Goal: Navigation & Orientation: Find specific page/section

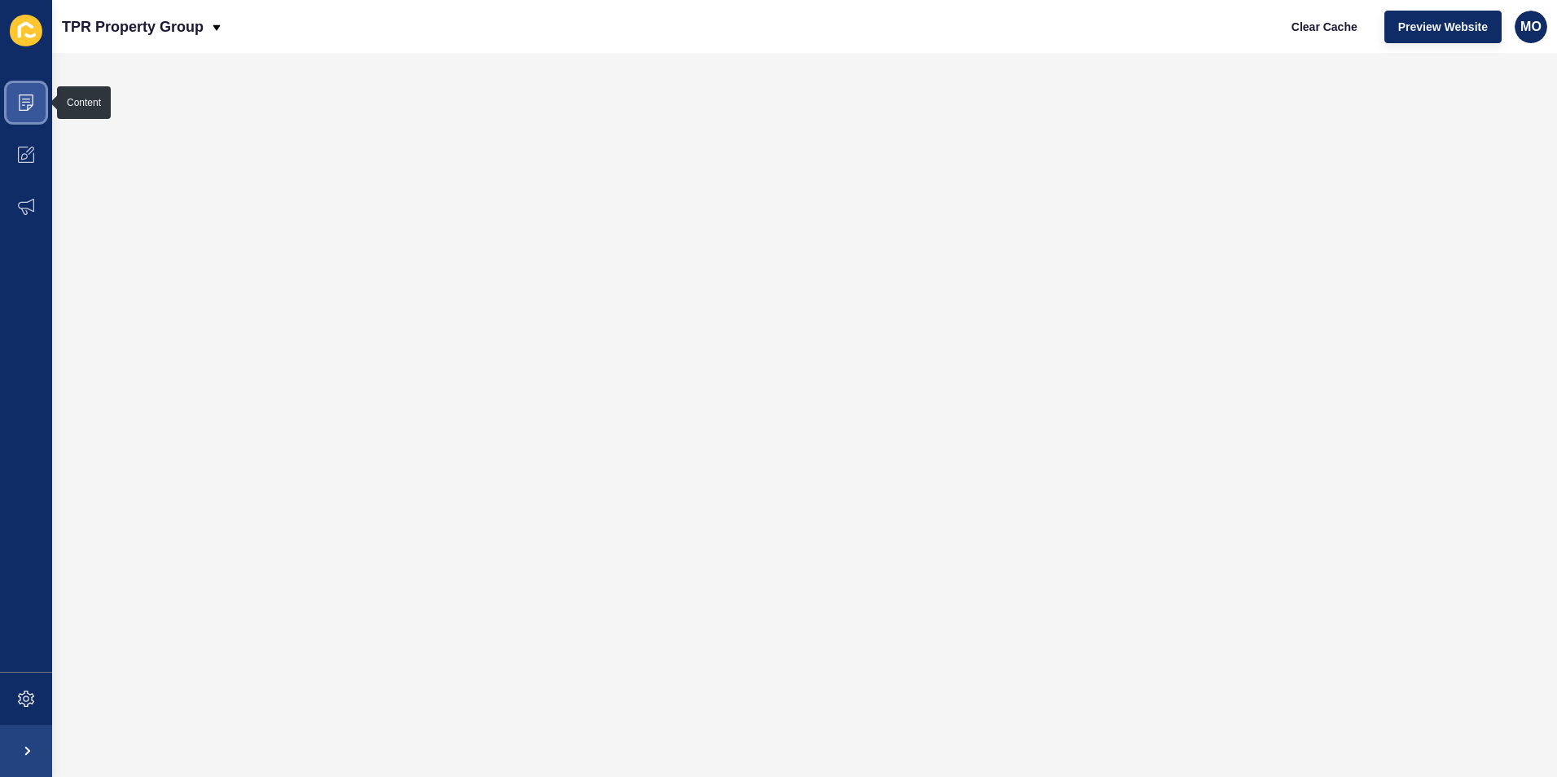
click at [29, 100] on icon at bounding box center [26, 102] width 16 height 16
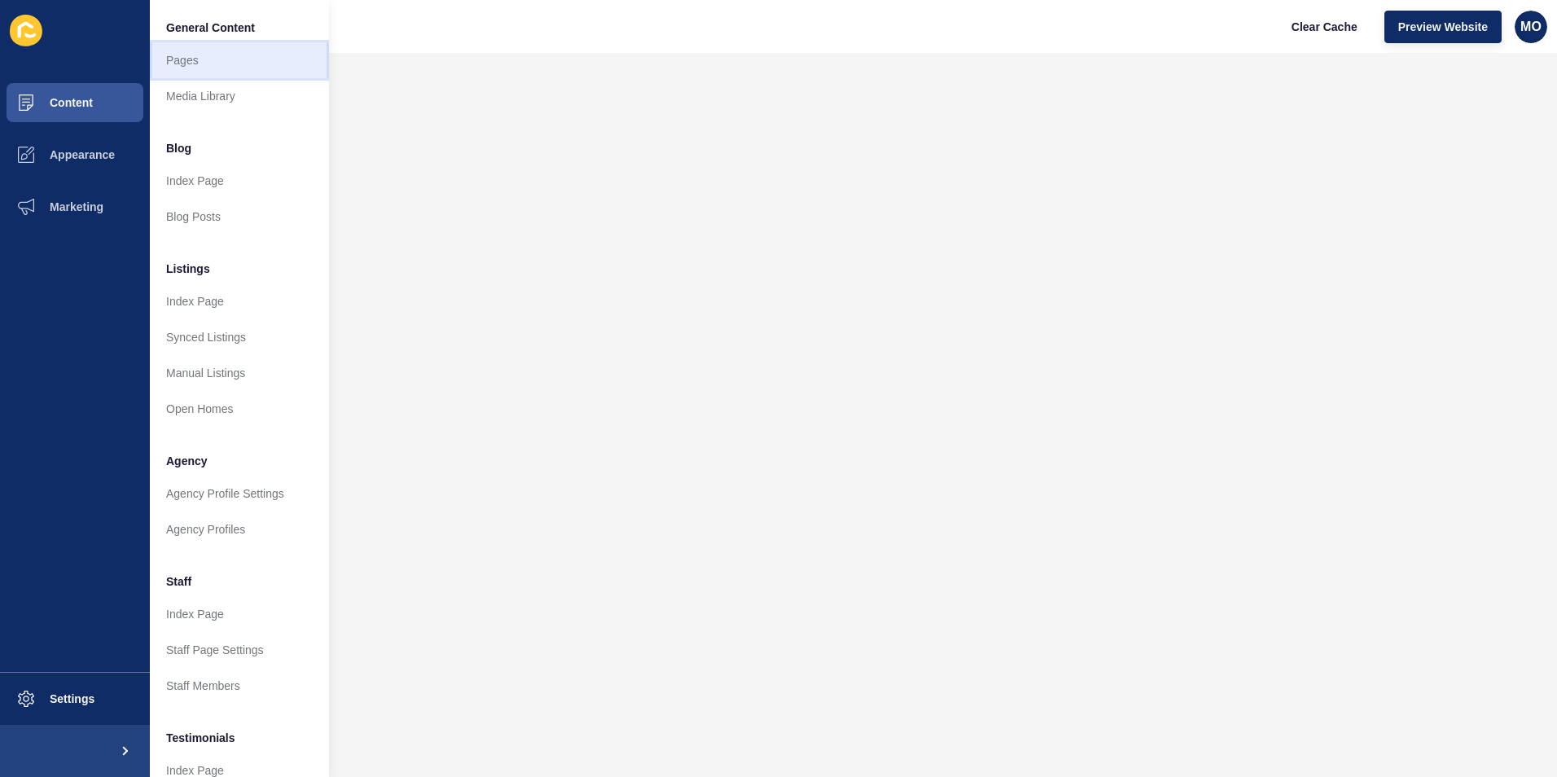
click at [194, 56] on link "Pages" at bounding box center [239, 60] width 179 height 36
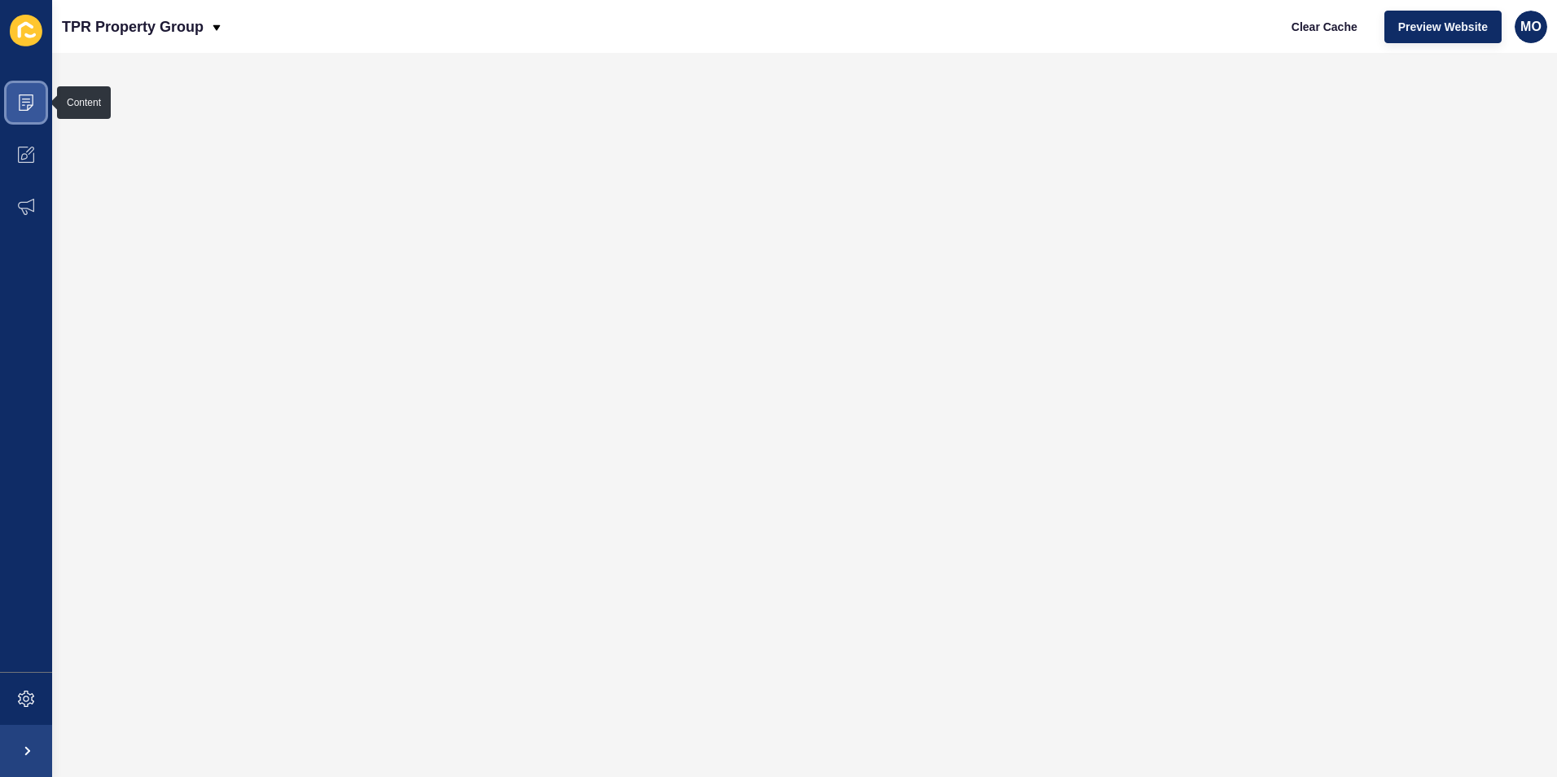
click at [29, 100] on icon at bounding box center [26, 102] width 16 height 16
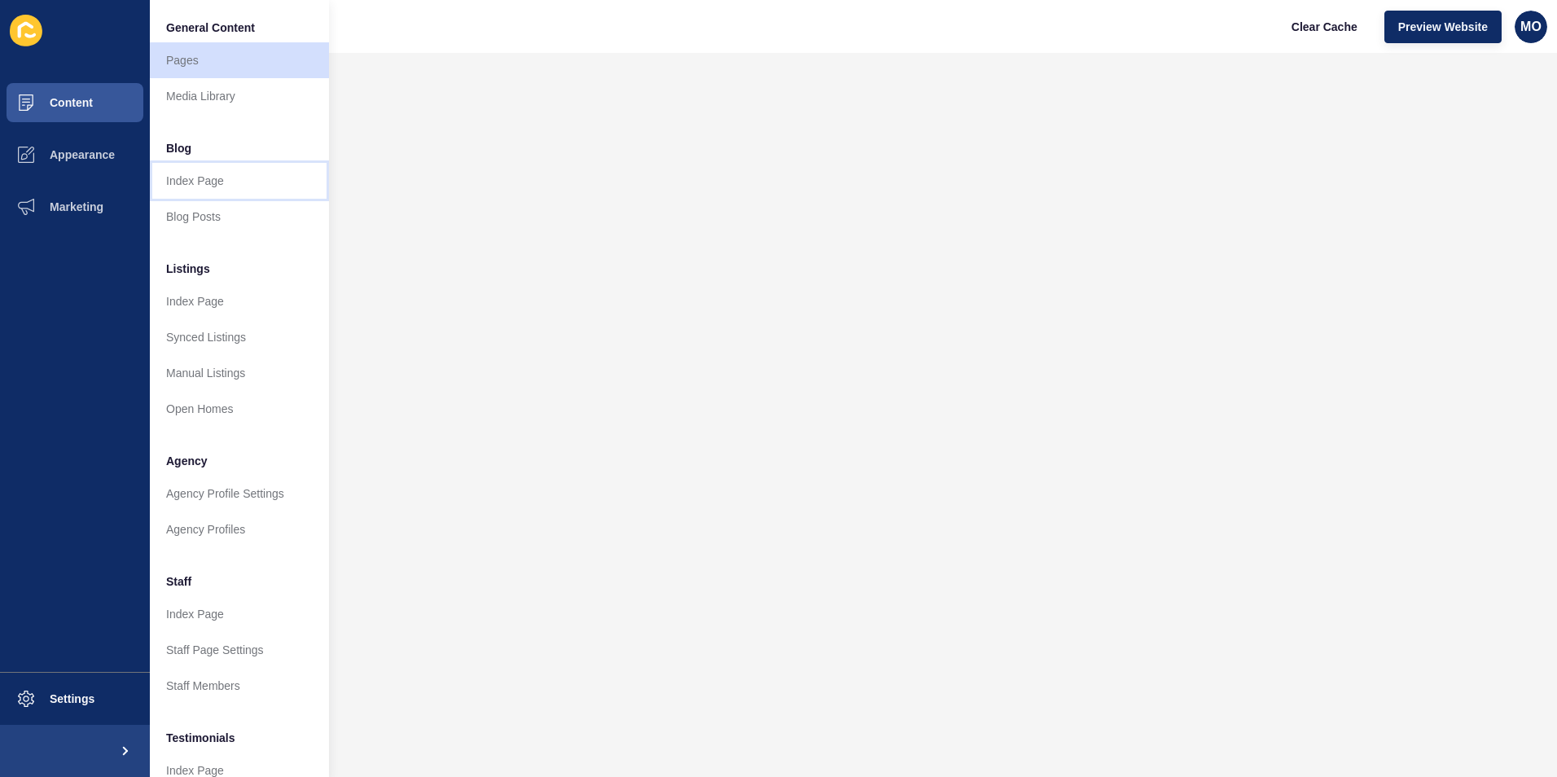
click at [203, 179] on link "Index Page" at bounding box center [239, 181] width 179 height 36
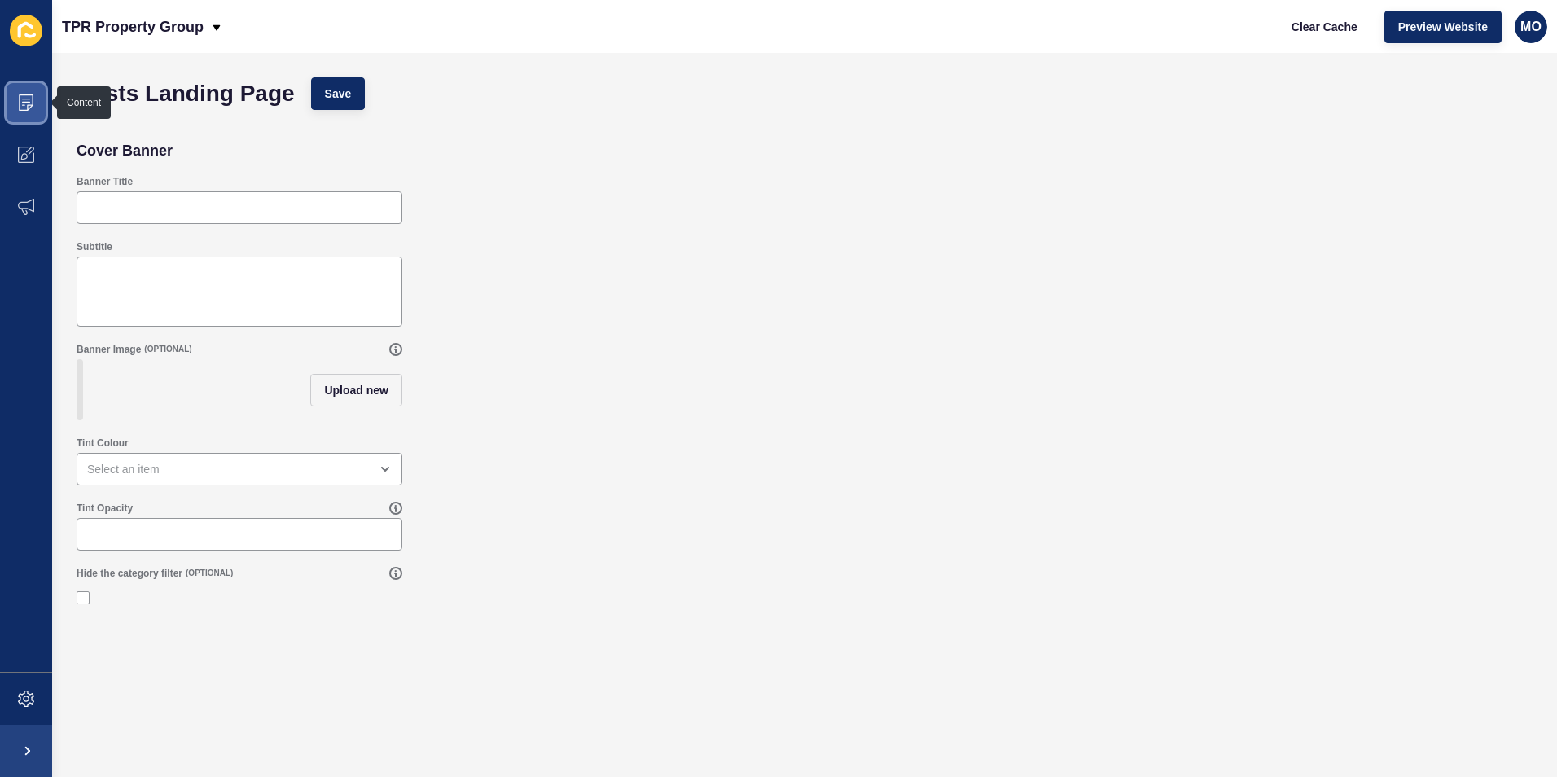
click at [29, 99] on icon at bounding box center [26, 99] width 8 height 1
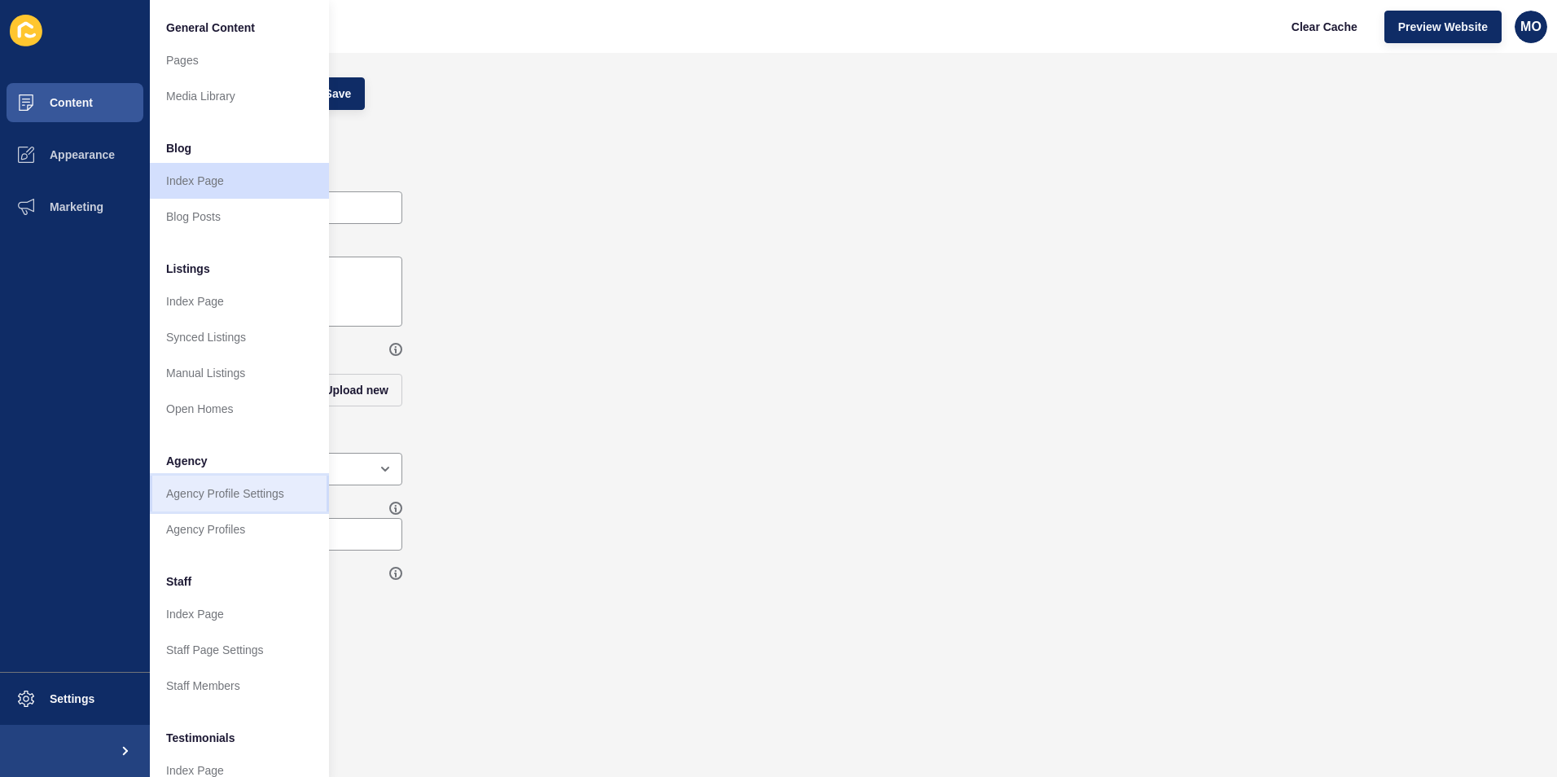
click at [213, 494] on link "Agency Profile Settings" at bounding box center [239, 494] width 179 height 36
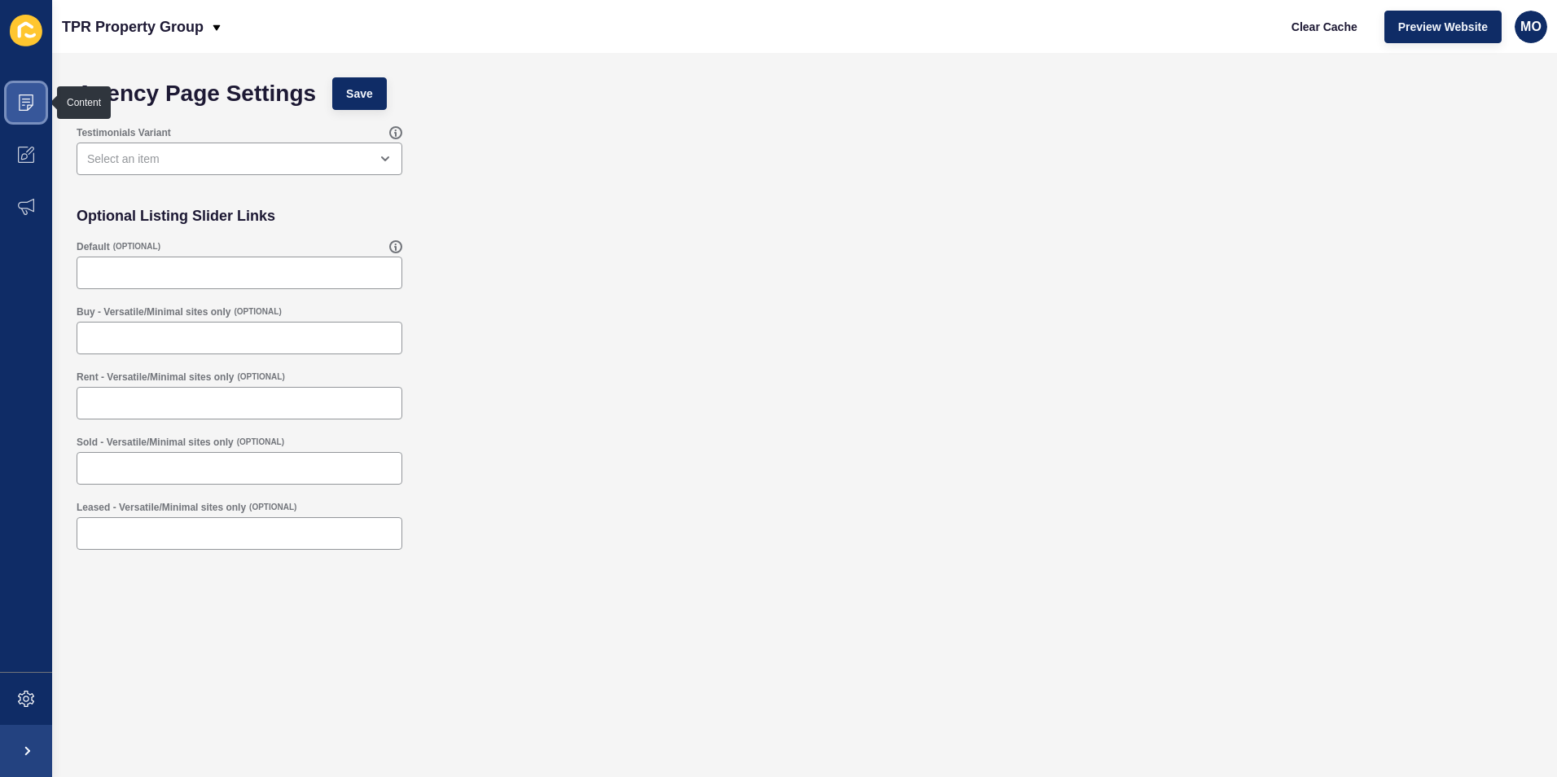
click at [16, 99] on span at bounding box center [26, 103] width 52 height 52
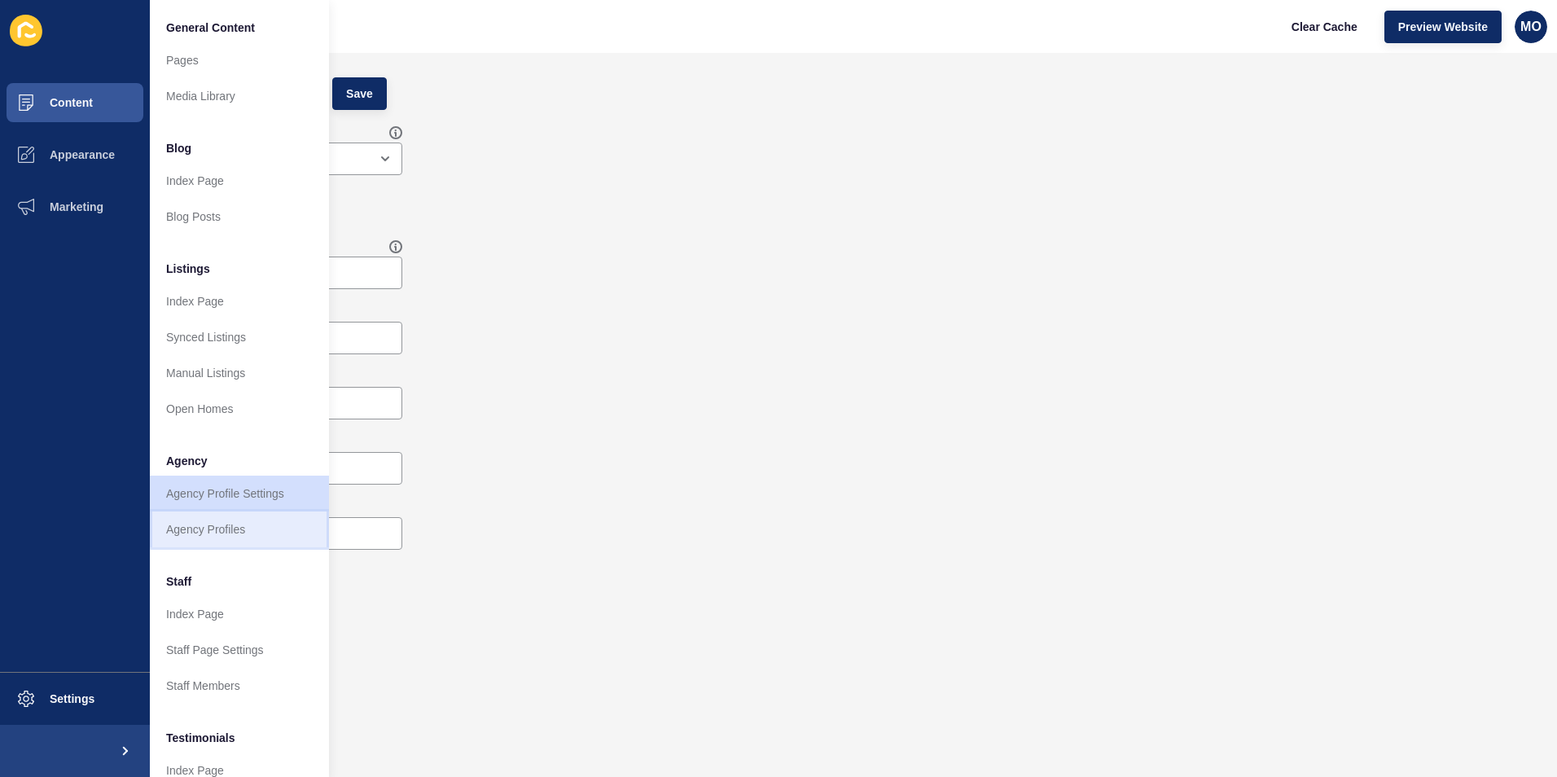
click at [203, 525] on link "Agency Profiles" at bounding box center [239, 529] width 179 height 36
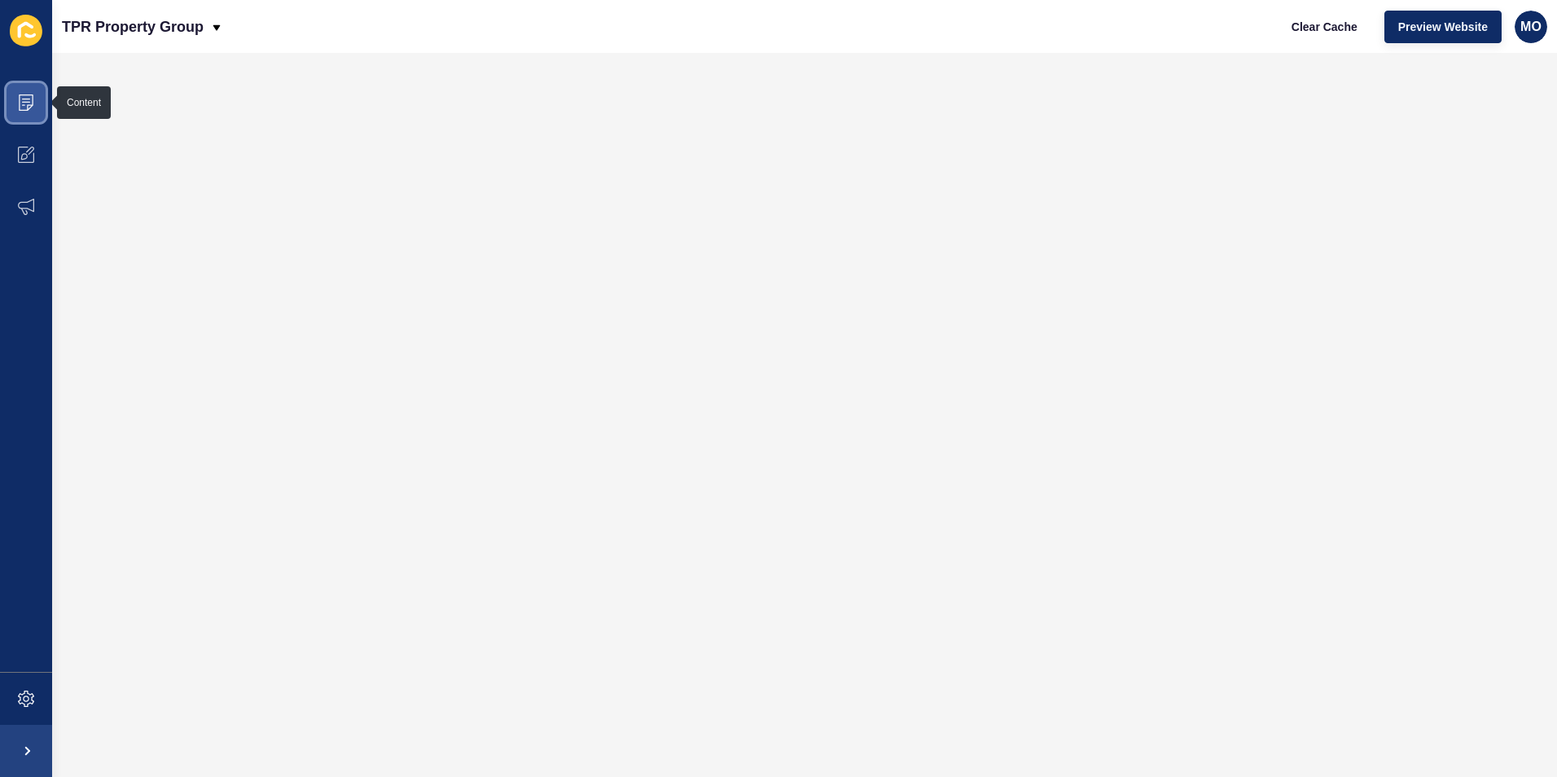
click at [27, 97] on icon at bounding box center [26, 102] width 16 height 16
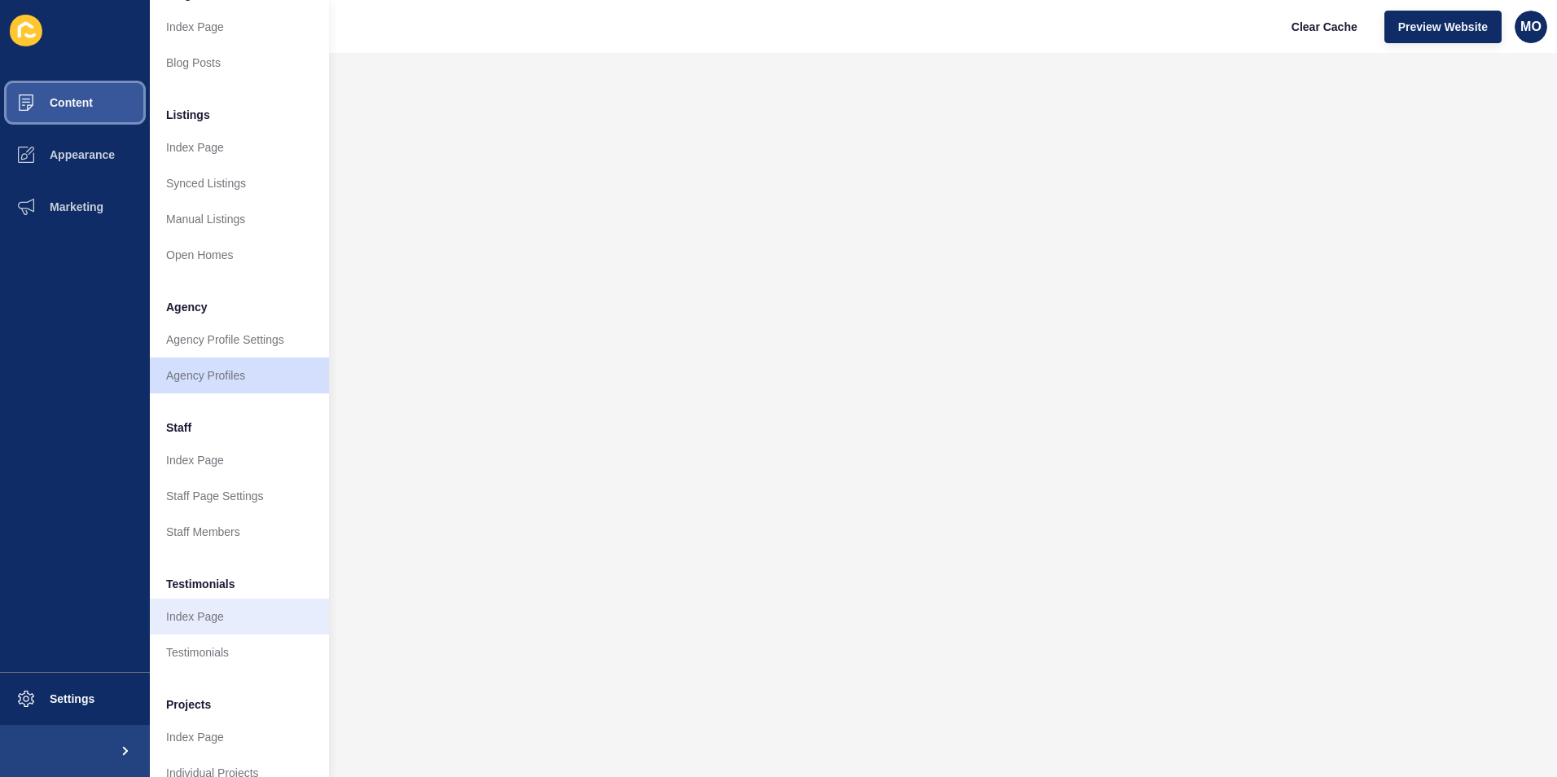
scroll to position [190, 0]
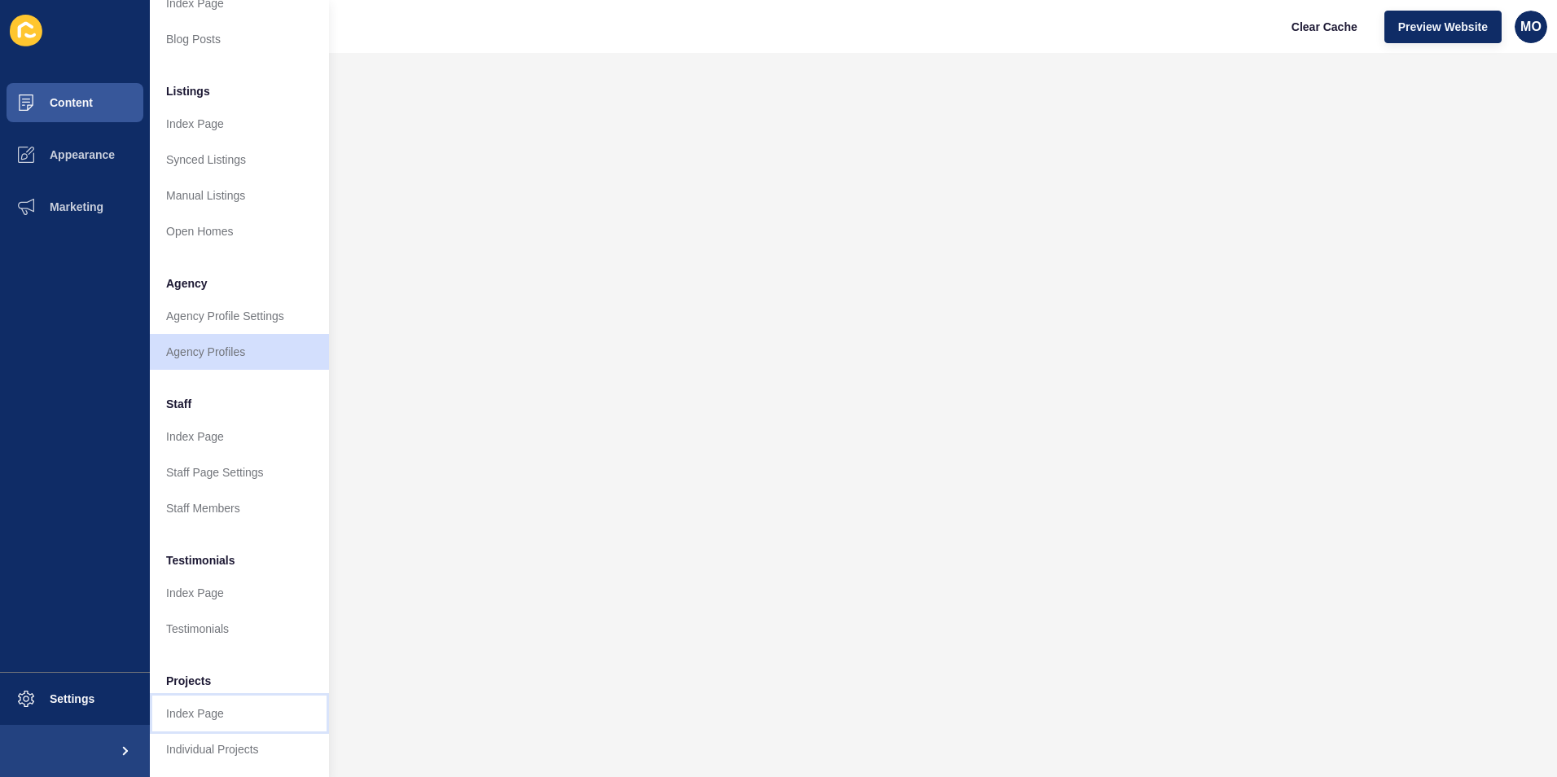
click at [193, 697] on link "Index Page" at bounding box center [239, 713] width 179 height 36
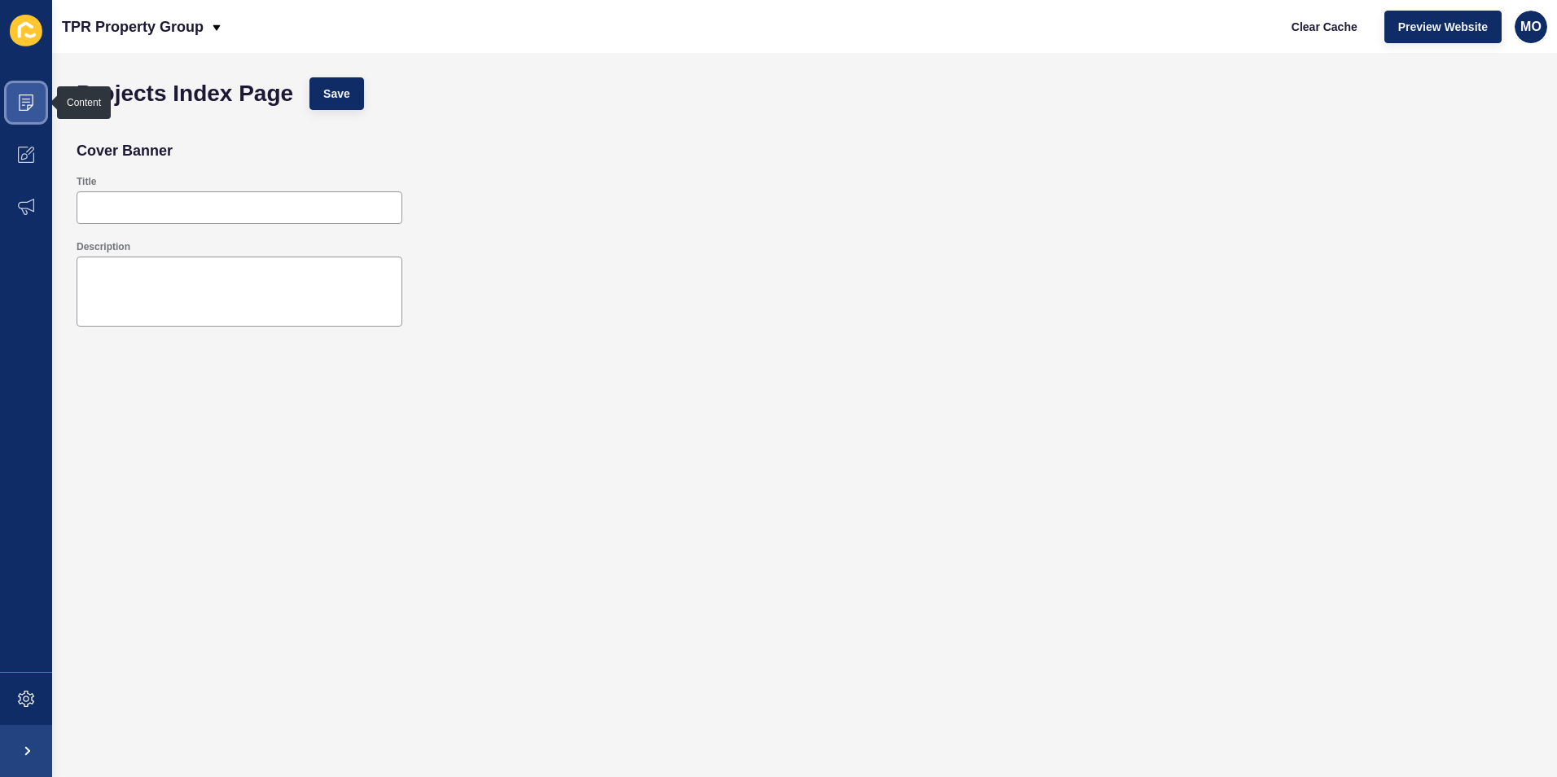
click at [29, 95] on icon at bounding box center [26, 102] width 15 height 16
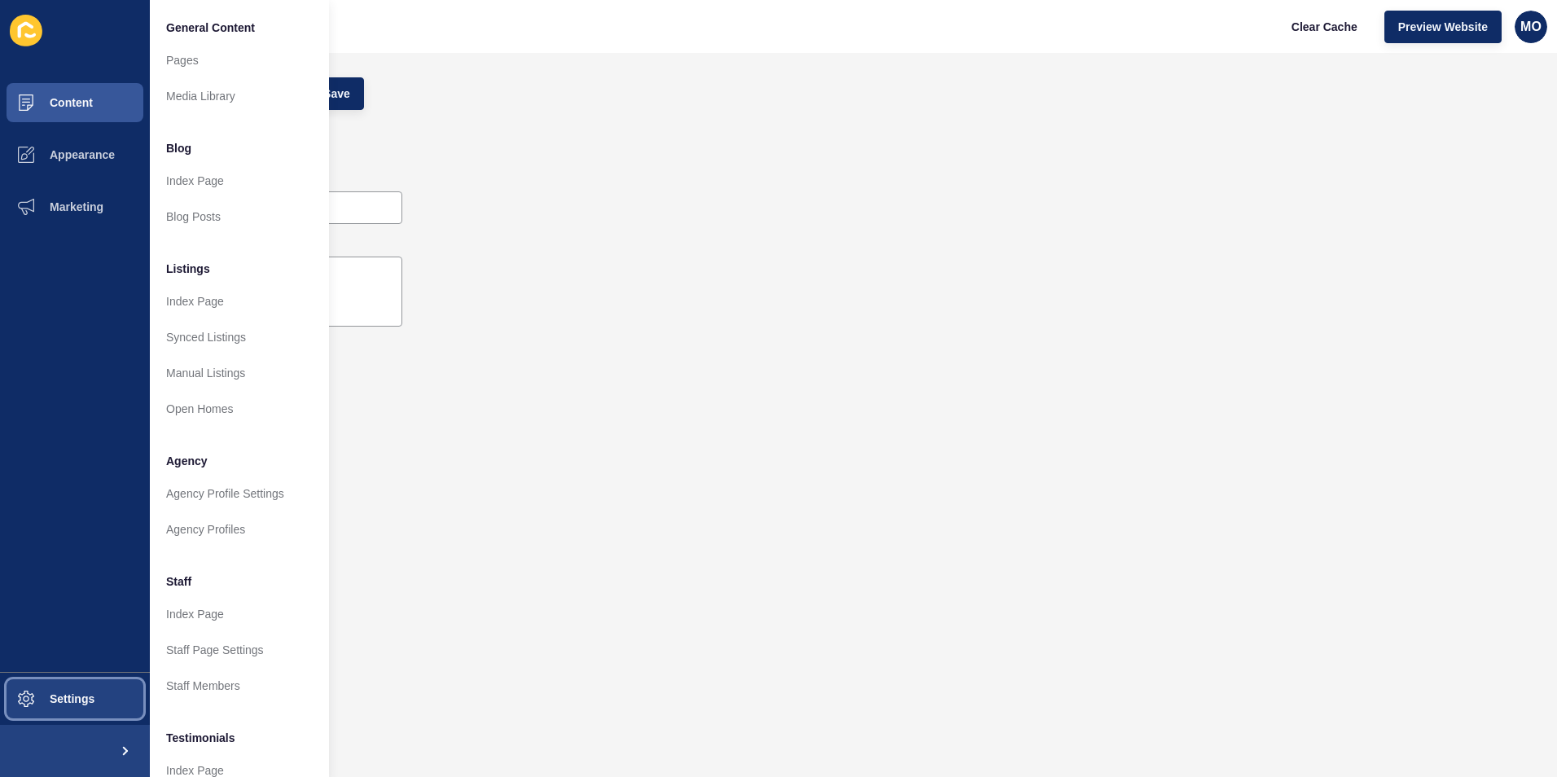
click at [77, 694] on span "Settings" at bounding box center [46, 698] width 97 height 13
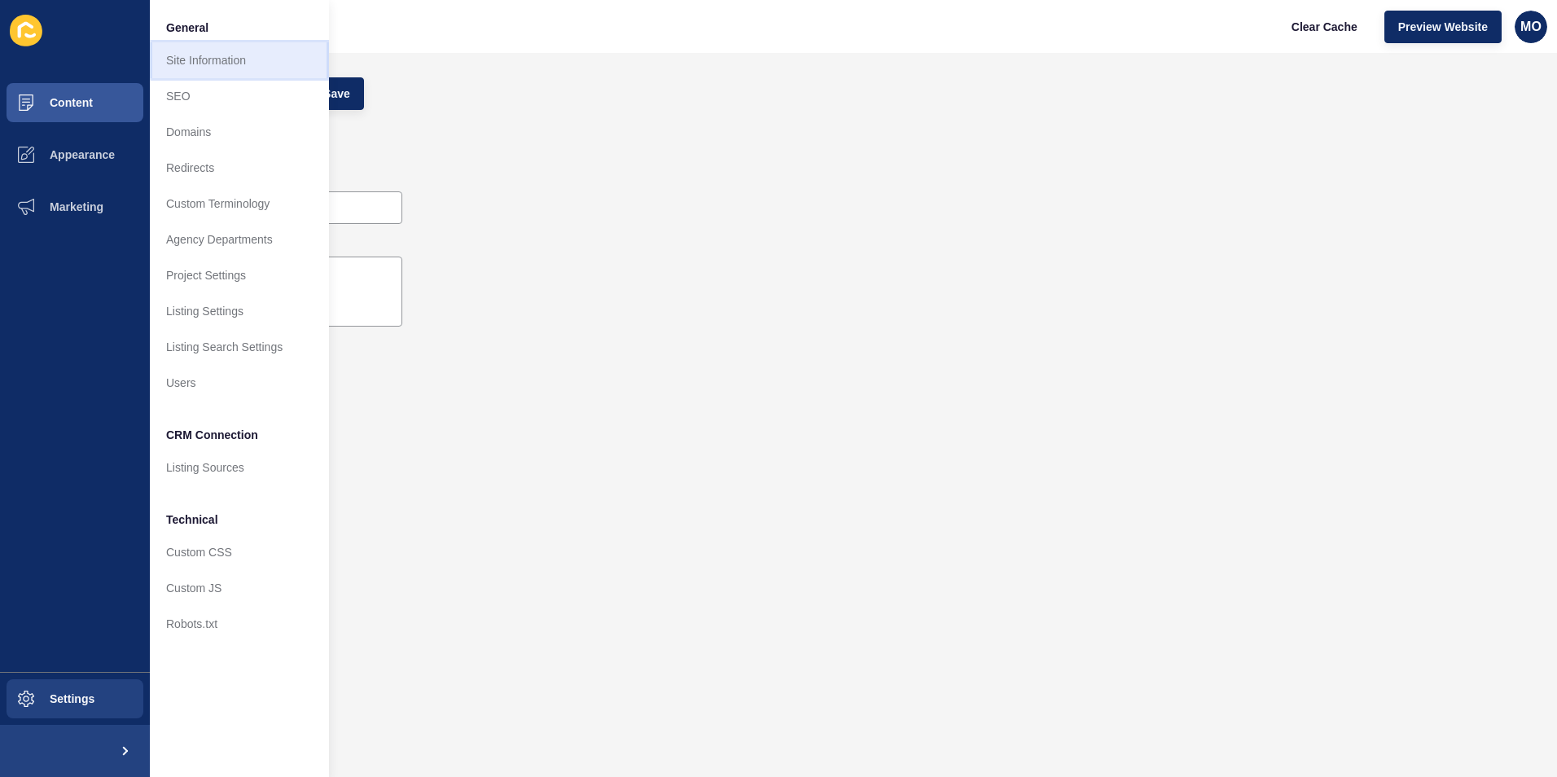
click at [197, 68] on link "Site Information" at bounding box center [239, 60] width 179 height 36
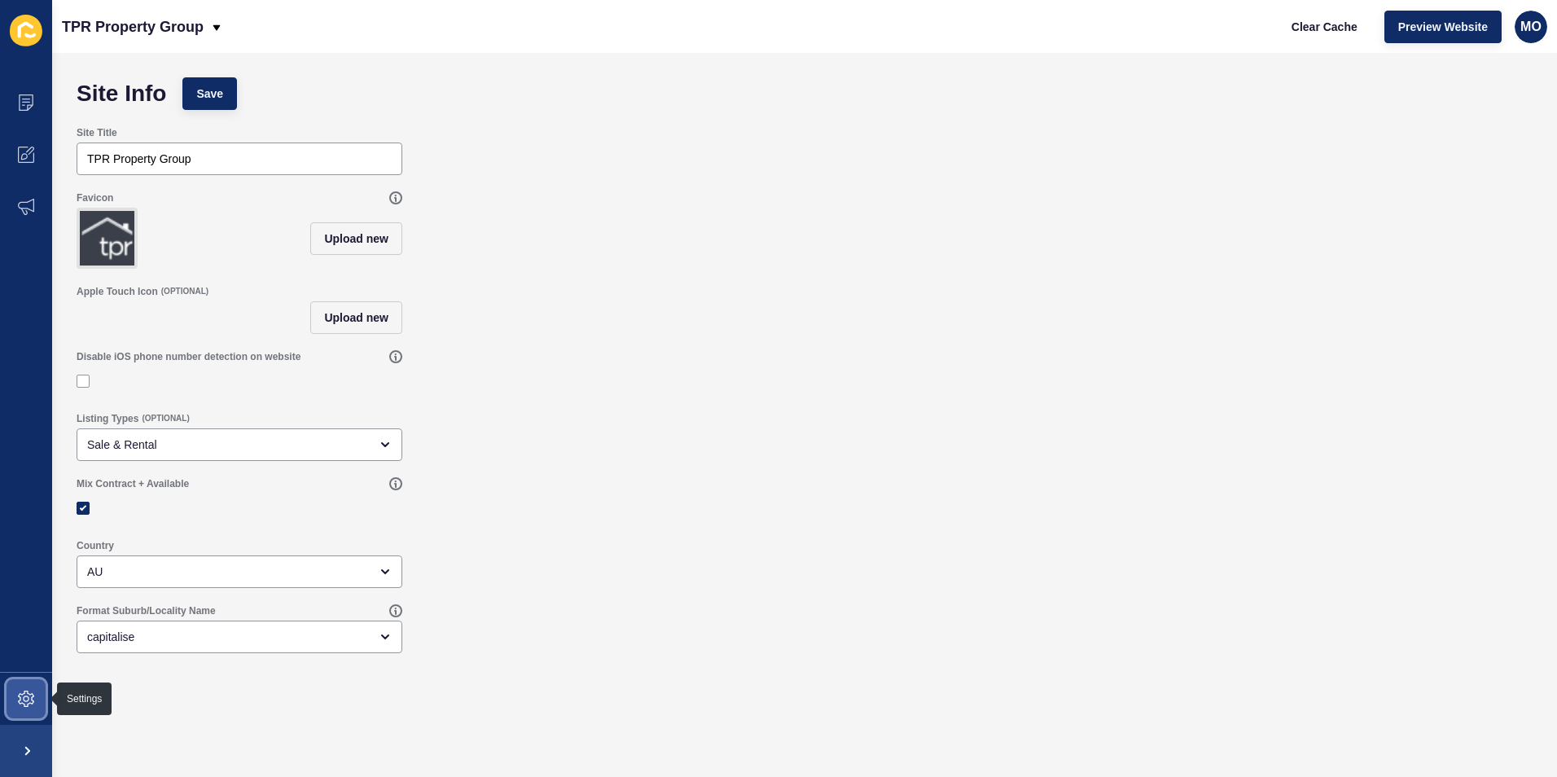
click at [22, 698] on icon at bounding box center [26, 699] width 16 height 16
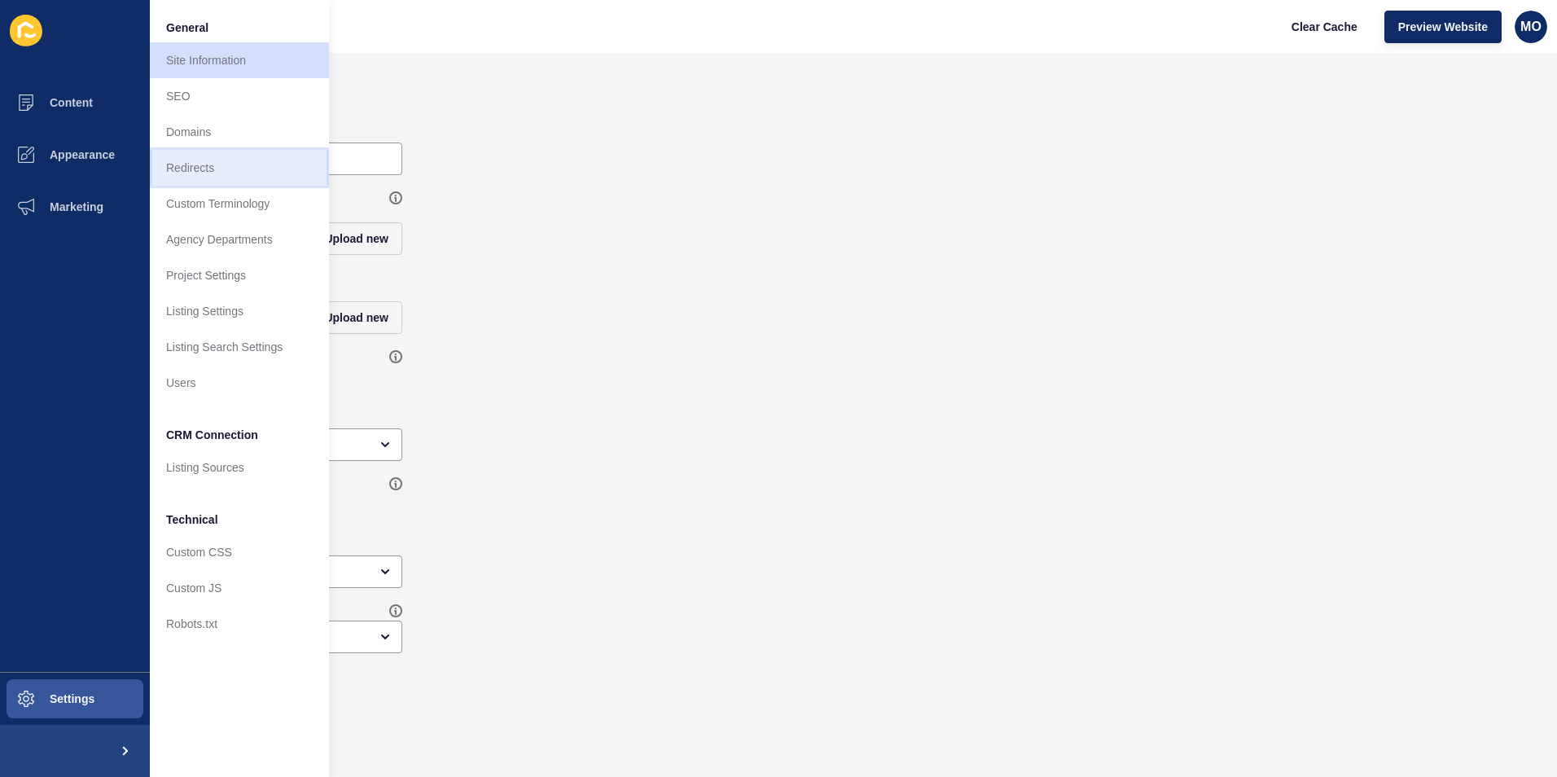
click at [195, 175] on link "Redirects" at bounding box center [239, 168] width 179 height 36
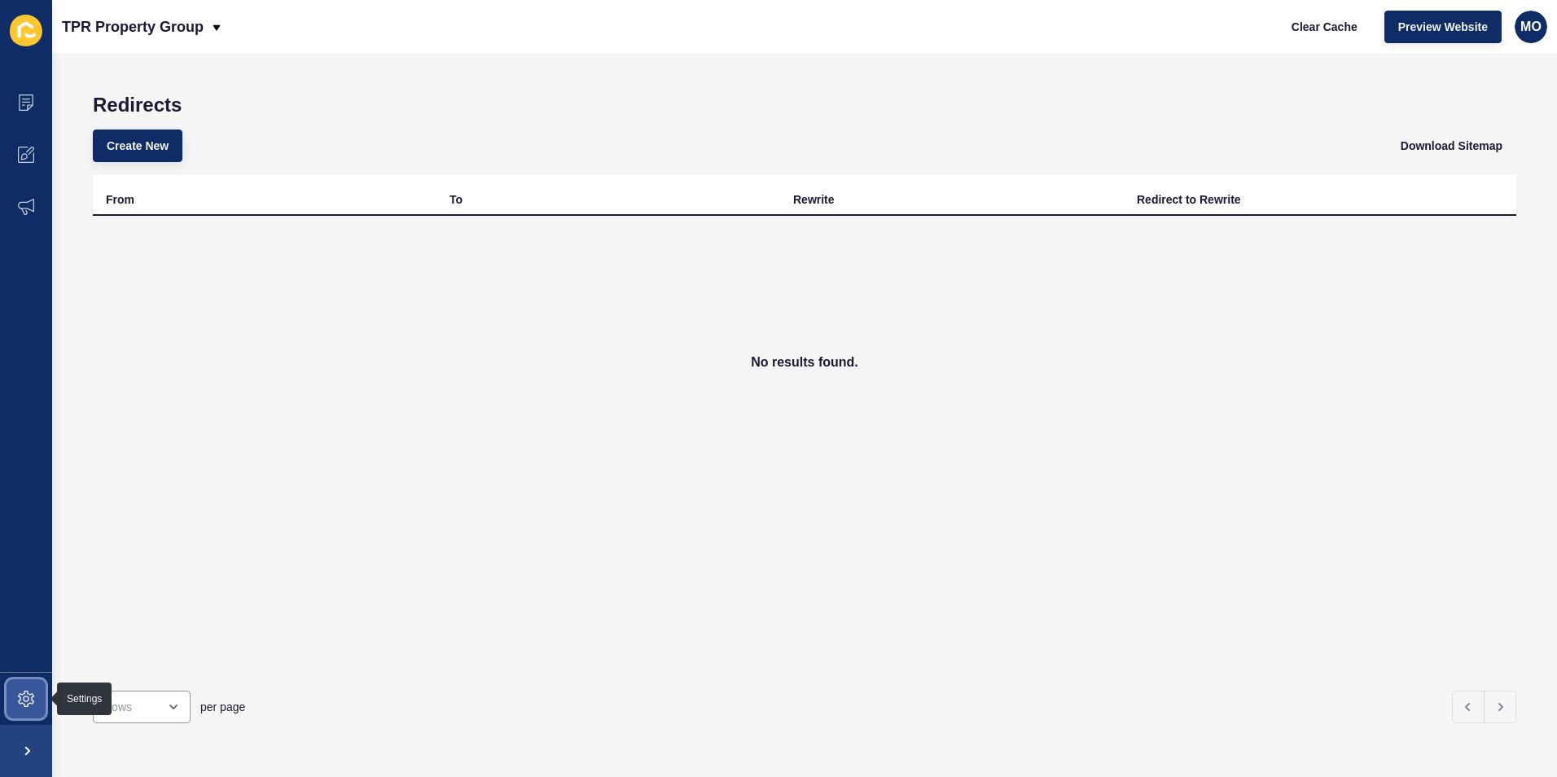
click at [28, 688] on span at bounding box center [26, 699] width 52 height 52
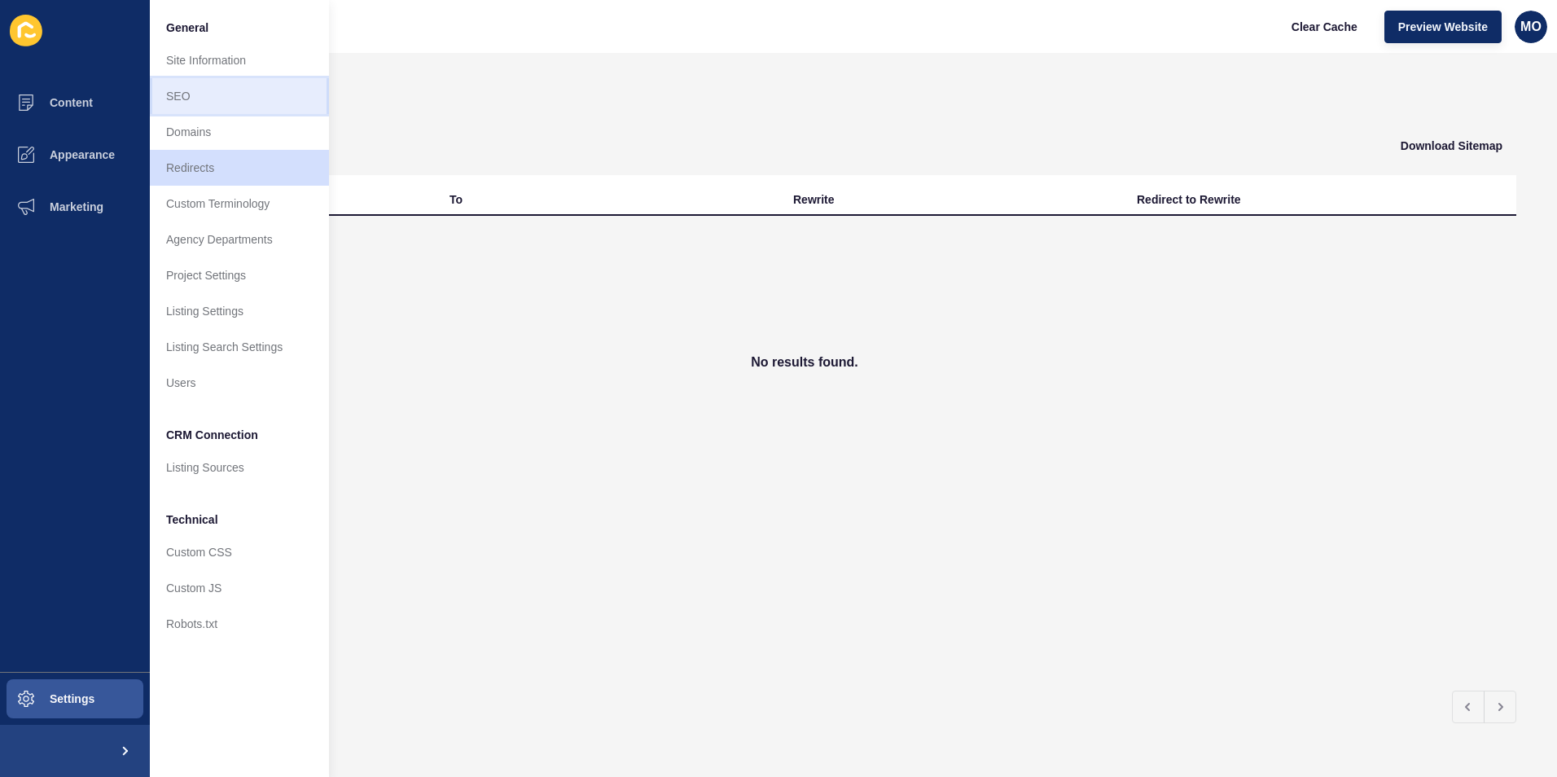
click at [208, 90] on link "SEO" at bounding box center [239, 96] width 179 height 36
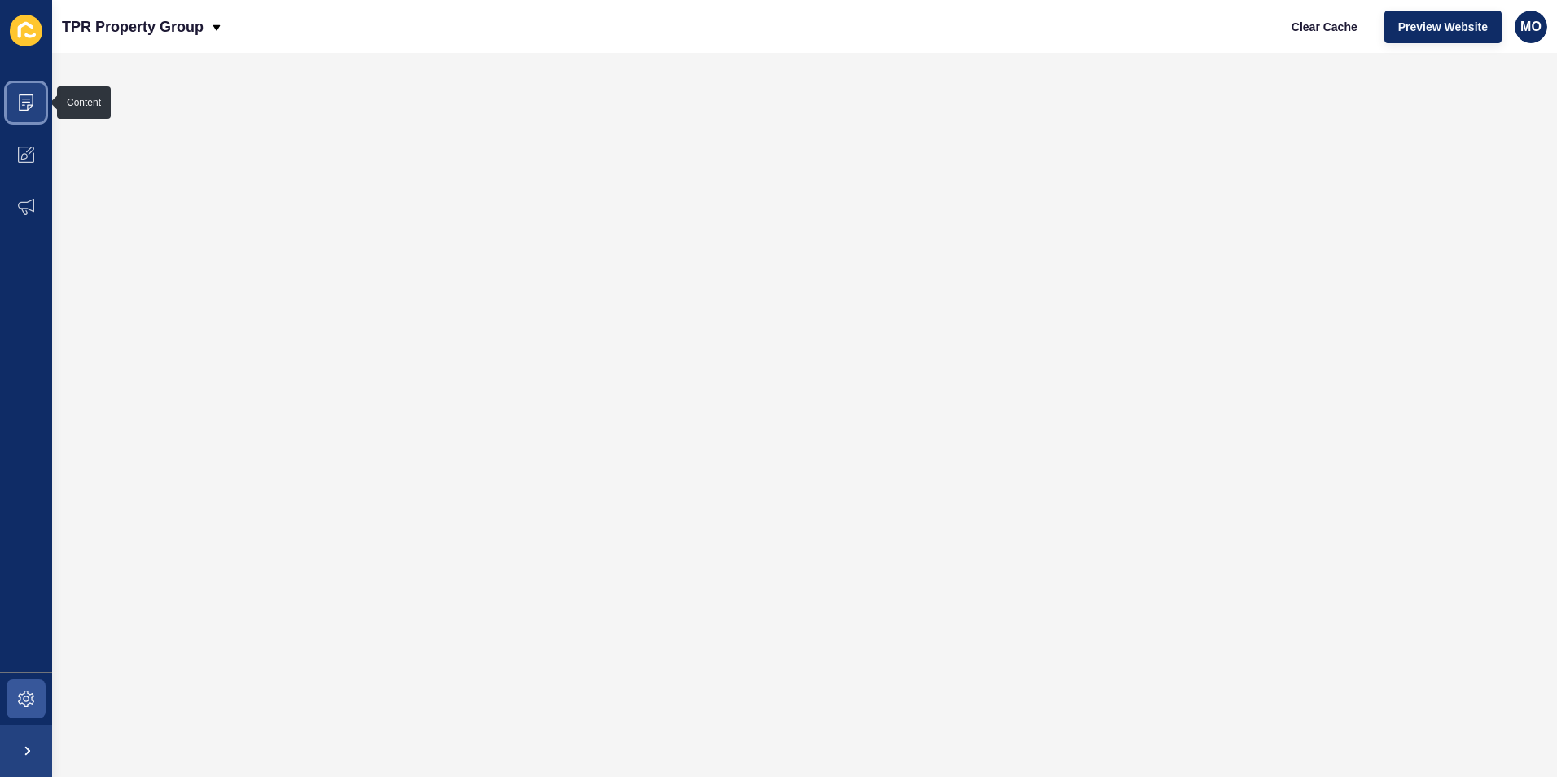
click at [15, 100] on span at bounding box center [26, 103] width 52 height 52
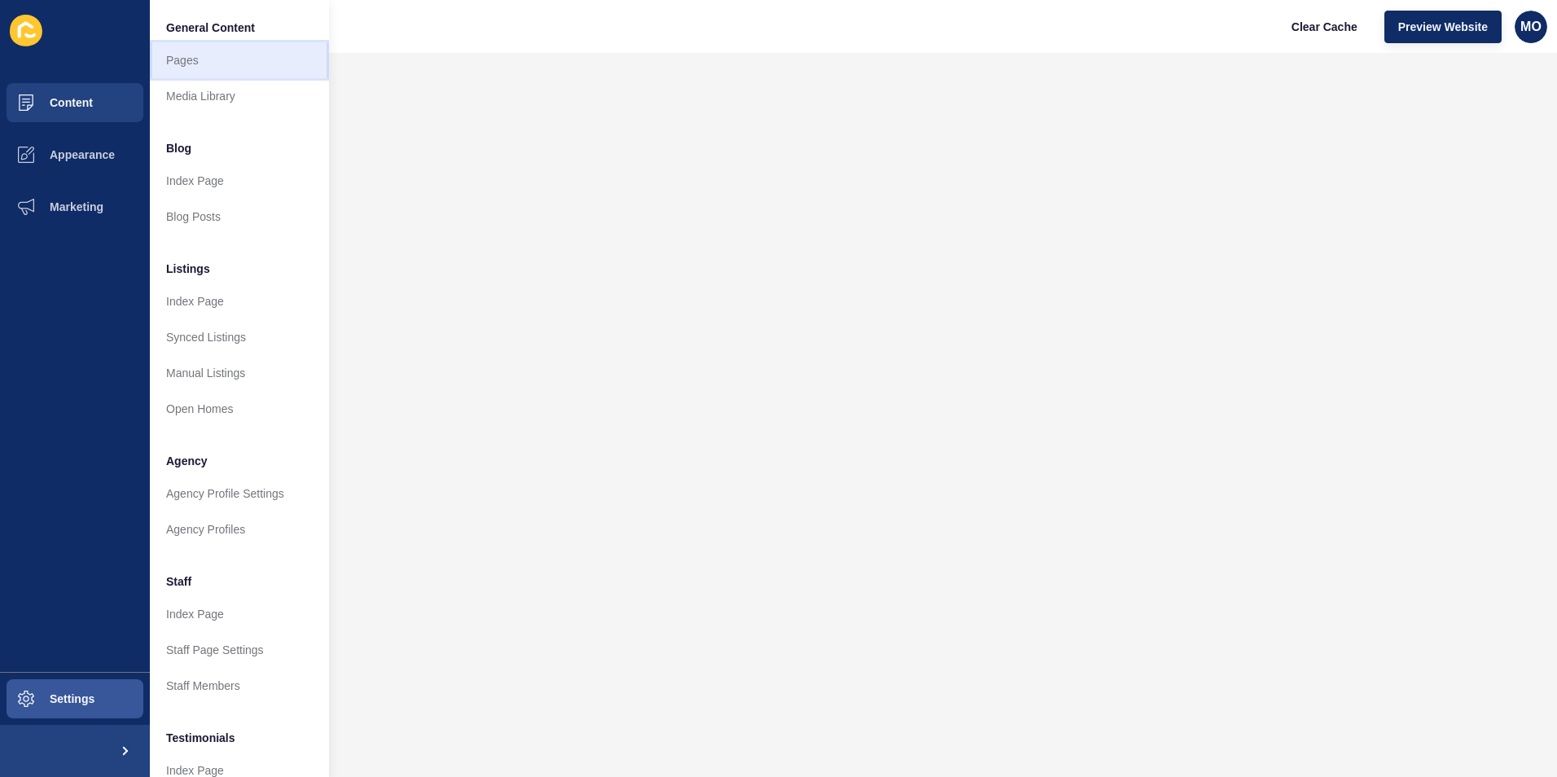
click at [189, 65] on link "Pages" at bounding box center [239, 60] width 179 height 36
